Goal: Answer question/provide support

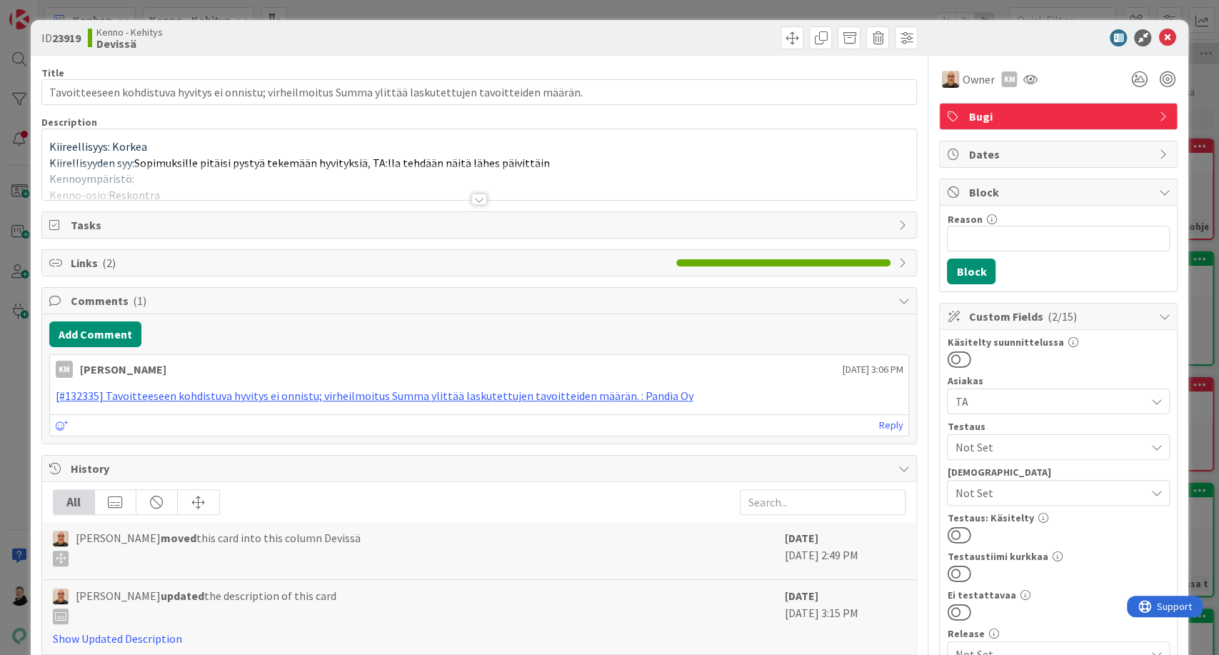
click at [472, 191] on div at bounding box center [479, 181] width 875 height 36
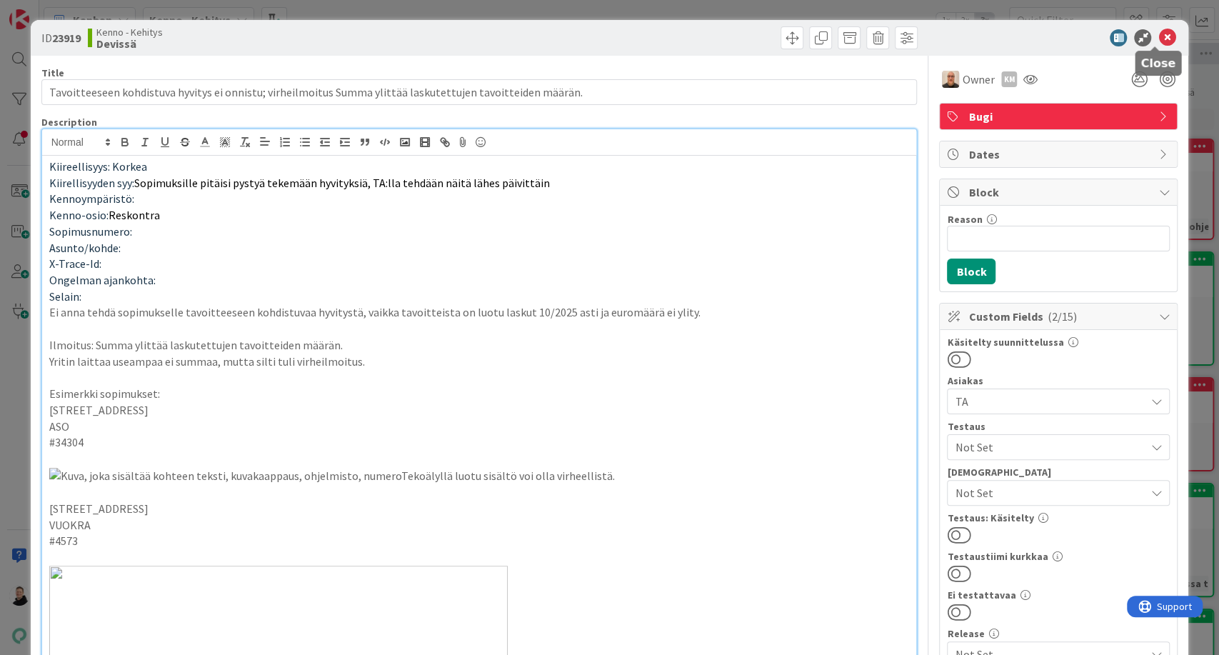
click at [1158, 39] on icon at bounding box center [1166, 37] width 17 height 17
